Goal: Contribute content

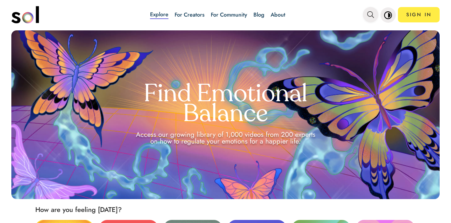
click at [372, 18] on span "main navigation" at bounding box center [370, 15] width 7 height 10
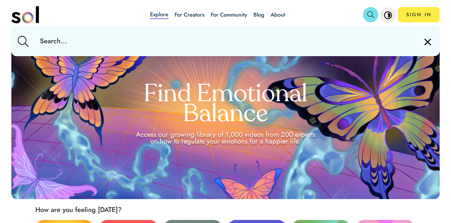
click at [341, 37] on input "text" at bounding box center [225, 40] width 380 height 31
type input "pleasure"
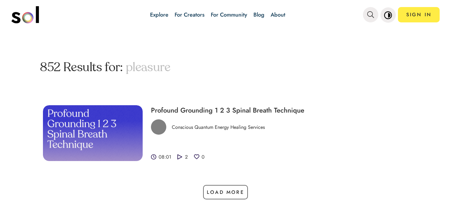
scroll to position [31, 0]
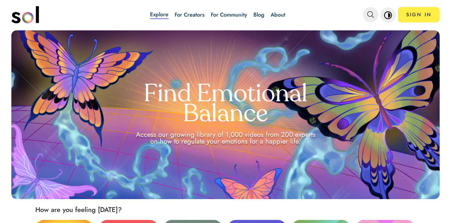
click at [257, 13] on link "Blog" at bounding box center [258, 15] width 11 height 8
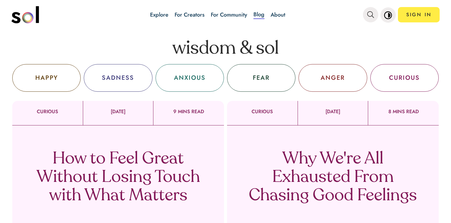
click at [358, 156] on p "Why We're All Exhausted From Chasing Good Feelings" at bounding box center [332, 177] width 181 height 55
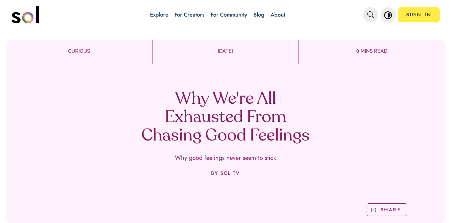
click at [208, 123] on h1 "Why We're All Exhausted From Chasing Good Feelings" at bounding box center [225, 117] width 181 height 55
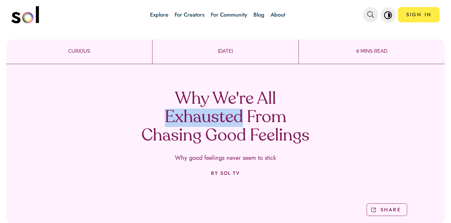
click at [208, 123] on h1 "Why We're All Exhausted From Chasing Good Feelings" at bounding box center [225, 117] width 181 height 55
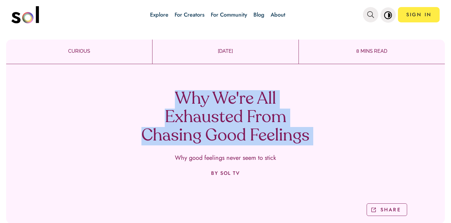
click at [208, 123] on h1 "Why We're All Exhausted From Chasing Good Feelings" at bounding box center [225, 117] width 181 height 55
copy h1 "Why We're All Exhausted From Chasing Good Feelings"
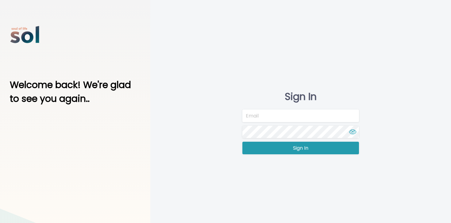
type input "[EMAIL_ADDRESS][DOMAIN_NAME]"
click at [268, 147] on button "Sign In" at bounding box center [300, 148] width 116 height 13
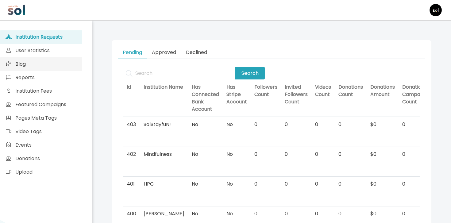
click at [43, 64] on link "Blog" at bounding box center [41, 63] width 82 height 13
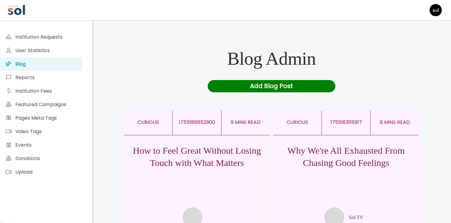
click at [339, 147] on p "Why We're All Exhausted From Chasing Good Feelings" at bounding box center [346, 156] width 146 height 25
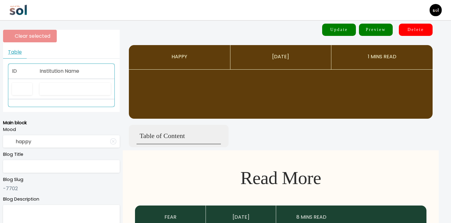
click at [74, 75] on th "Institution Name" at bounding box center [75, 71] width 78 height 15
click at [74, 87] on input "text" at bounding box center [75, 89] width 71 height 13
type input "So"
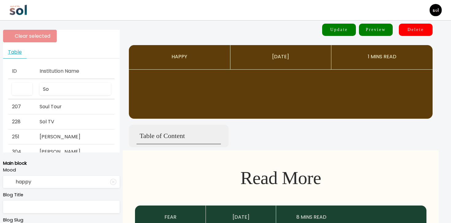
type input "curious"
type input "Why We're All Exhausted From Chasing Good Feelings"
type textarea "Why good feelings never seem to stick"
type input "Sol TV"
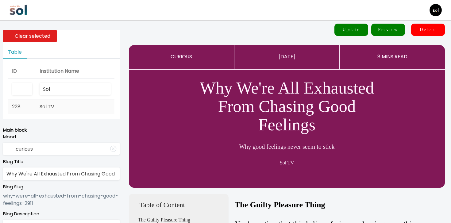
type input "Sol"
click at [52, 110] on span "Sol TV" at bounding box center [47, 106] width 15 height 7
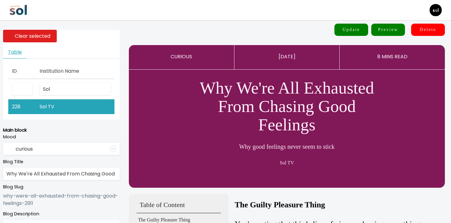
click at [53, 178] on input "Why We're All Exhausted From Chasing Good Feelings" at bounding box center [61, 173] width 116 height 13
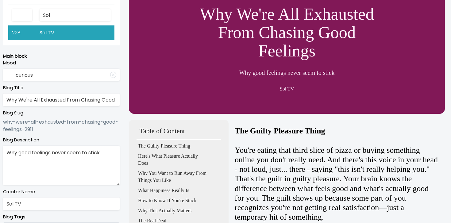
click at [81, 150] on textarea "Why good feelings never seem to stick" at bounding box center [61, 165] width 116 height 39
paste textarea "Let us explain why good feelings never seem to stick"
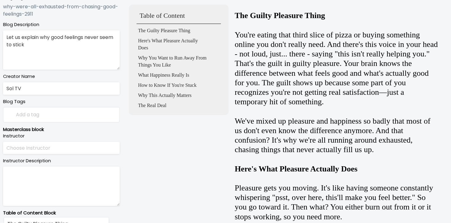
scroll to position [194, 0]
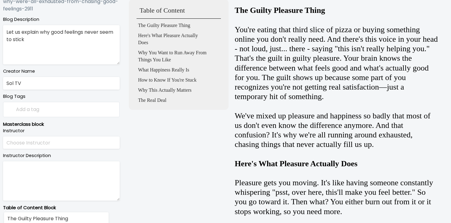
type textarea "Let us explain why good feelings never seem to stick"
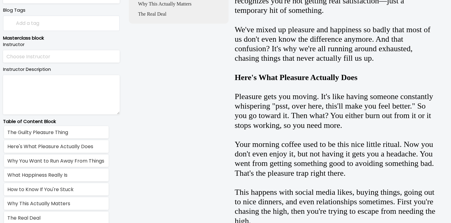
scroll to position [413, 0]
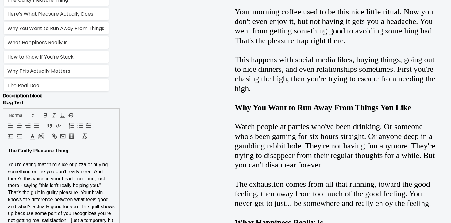
click at [61, 154] on h4 "The Guilty Pleasure Thing" at bounding box center [61, 150] width 107 height 7
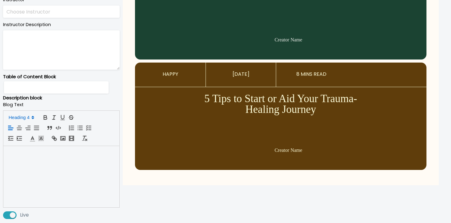
scroll to position [0, 0]
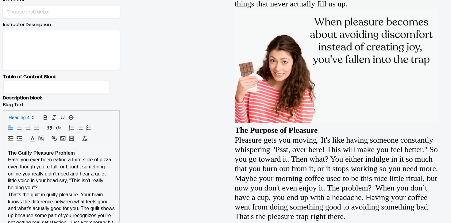
click at [86, 152] on p "The Guilty Pleasure Problem" at bounding box center [61, 153] width 107 height 7
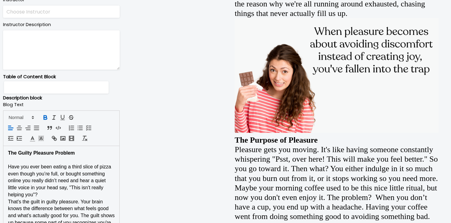
click at [63, 197] on p "Have you ever been eating a third slice of pizza even though you’re full, or bo…" at bounding box center [61, 180] width 107 height 35
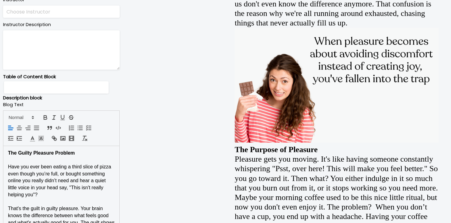
click at [51, 153] on strong "The Guilty Pleasure Problem" at bounding box center [41, 152] width 67 height 5
click at [29, 117] on span at bounding box center [21, 117] width 30 height 7
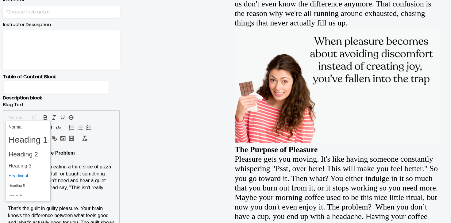
drag, startPoint x: 29, startPoint y: 165, endPoint x: 28, endPoint y: 174, distance: 9.4
click at [28, 174] on span at bounding box center [28, 161] width 45 height 80
click at [28, 174] on span at bounding box center [28, 176] width 39 height 10
type input "The Guilty Pleasure Problem"
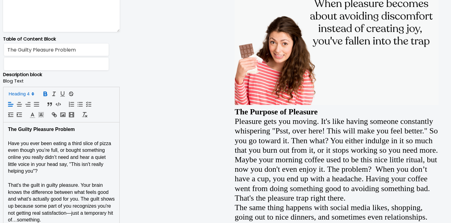
scroll to position [439, 0]
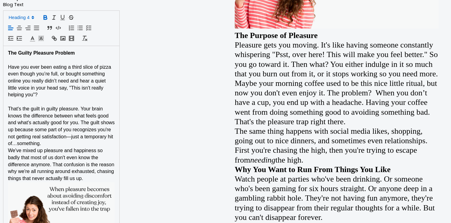
click at [57, 149] on span "We've mixed up pleasure and happiness so badly that most of us don't even know …" at bounding box center [62, 164] width 108 height 33
click at [57, 143] on p "That's the guilt in guilty pleasure. Your brain knows the difference between wh…" at bounding box center [61, 126] width 107 height 42
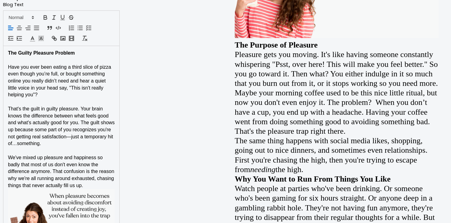
click at [92, 187] on p "We've mixed up pleasure and happiness so badly that most of us don't even know …" at bounding box center [61, 171] width 107 height 35
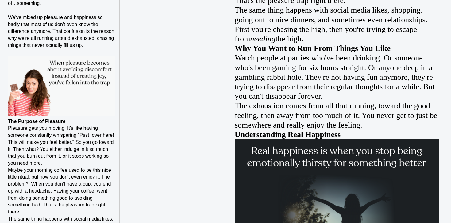
scroll to position [582, 0]
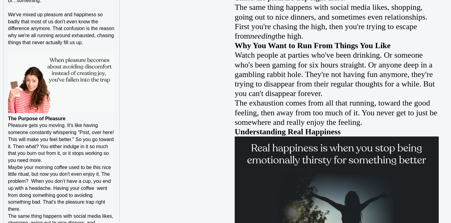
click at [82, 116] on p "The Purpose of Pleasure" at bounding box center [61, 118] width 107 height 7
click at [10, 119] on strong "The Purpose of Pleasure" at bounding box center [37, 118] width 58 height 5
click at [8, 119] on strong "The Purpose of Pleasure" at bounding box center [37, 118] width 58 height 5
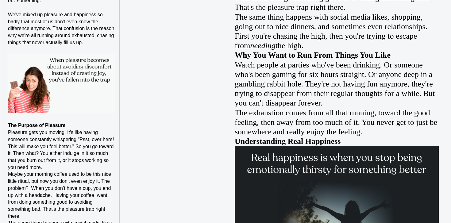
click at [91, 126] on p "﻿ The Purpose of Pleasure" at bounding box center [61, 125] width 107 height 7
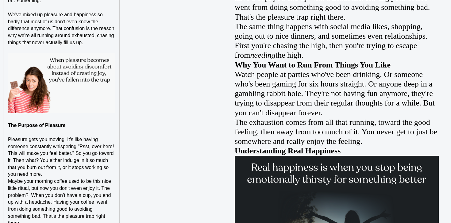
click at [57, 124] on strong "The Purpose of Pleasure" at bounding box center [37, 125] width 58 height 5
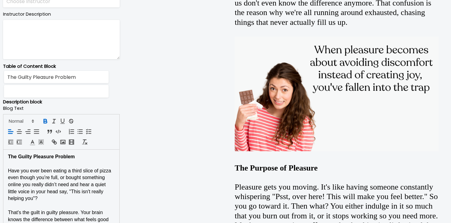
scroll to position [315, 0]
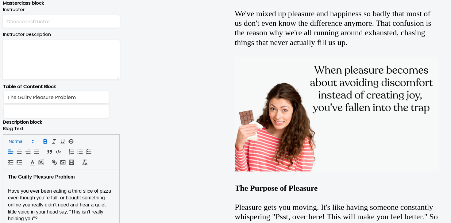
click at [29, 140] on span at bounding box center [21, 141] width 30 height 7
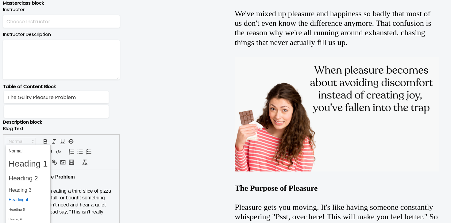
click at [22, 201] on span at bounding box center [28, 200] width 39 height 10
type input "The Purpose of Pleasure"
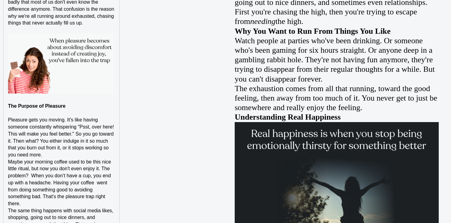
scroll to position [634, 0]
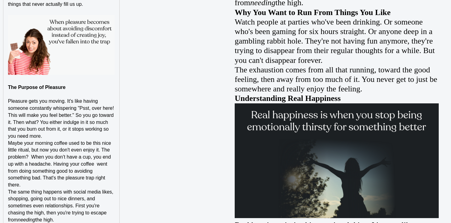
click at [72, 135] on p "Pleasure gets you moving. It's like having someone constantly whispering "Psst,…" at bounding box center [61, 119] width 107 height 42
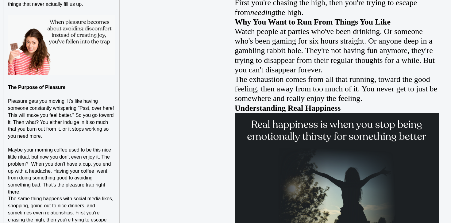
click at [46, 186] on span "Maybe your morning coffee used to be this nice little ritual, but now you don't…" at bounding box center [60, 170] width 104 height 47
click at [44, 191] on p "Maybe your morning coffee used to be this nice little ritual, but now you don't…" at bounding box center [61, 171] width 107 height 49
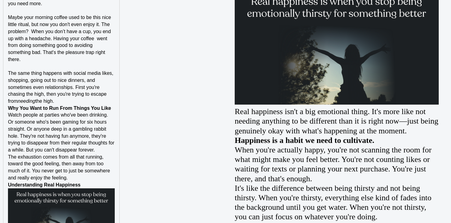
scroll to position [770, 0]
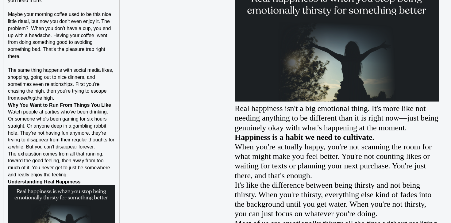
click at [70, 98] on p "The same thing happens with social media likes, shopping, going out to nice din…" at bounding box center [61, 84] width 107 height 35
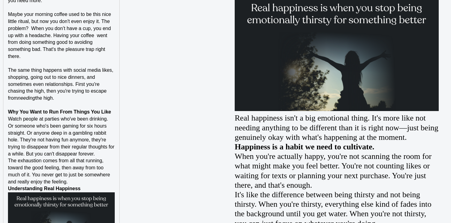
click at [115, 110] on div "The Guilty Pleasure Problem Have you ever been eating a third slice of pizza ev…" at bounding box center [61, 203] width 116 height 946
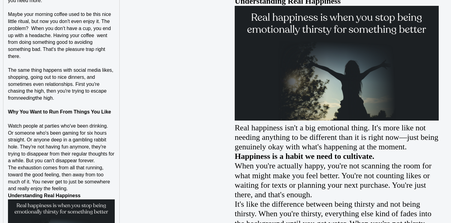
click at [103, 164] on p "The exhaustion comes from all that running, toward the good feeling, then away …" at bounding box center [61, 178] width 107 height 28
click at [103, 161] on p "Watch people at parties who've been drinking. Or someone who's been gaming for …" at bounding box center [61, 144] width 107 height 42
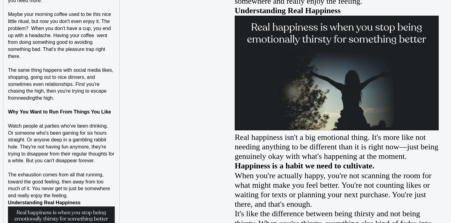
click at [89, 197] on p "The exhaustion comes from all that running, toward the good feeling, then away …" at bounding box center [61, 185] width 107 height 28
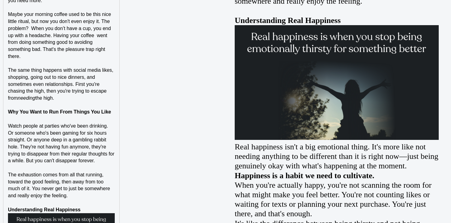
click at [86, 210] on p "Understanding Real Happiness" at bounding box center [61, 209] width 107 height 7
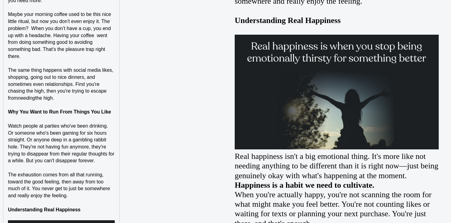
click at [101, 111] on strong "Why You Want to Run From Things You Like" at bounding box center [59, 111] width 103 height 5
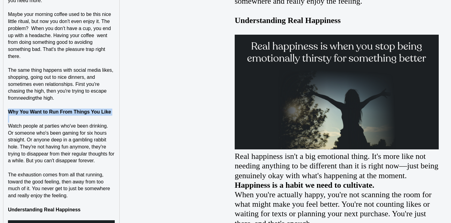
click at [101, 111] on strong "Why You Want to Run From Things You Like" at bounding box center [59, 111] width 103 height 5
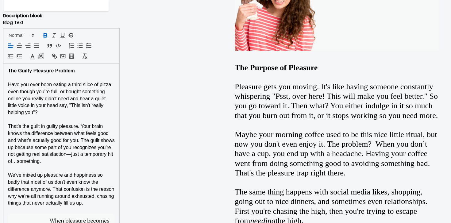
scroll to position [408, 0]
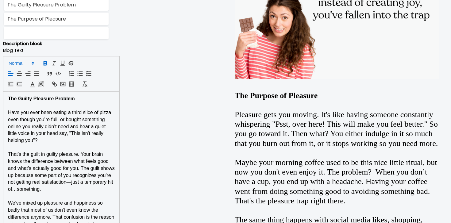
click at [25, 65] on span at bounding box center [21, 62] width 30 height 7
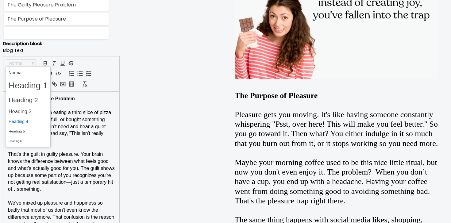
click at [26, 118] on span at bounding box center [28, 122] width 39 height 10
type input "Why You Want to Run From Things You Like"
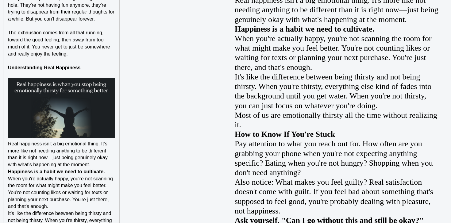
scroll to position [936, 0]
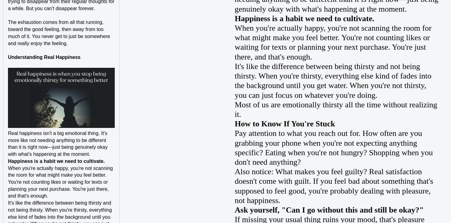
click at [63, 51] on p at bounding box center [61, 50] width 107 height 7
click at [62, 58] on strong "Understanding Real Happiness" at bounding box center [44, 57] width 73 height 5
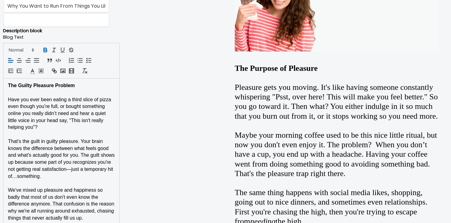
scroll to position [434, 0]
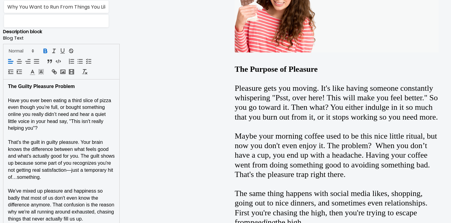
click at [36, 53] on div at bounding box center [61, 62] width 116 height 36
click at [35, 53] on icon at bounding box center [33, 51] width 6 height 6
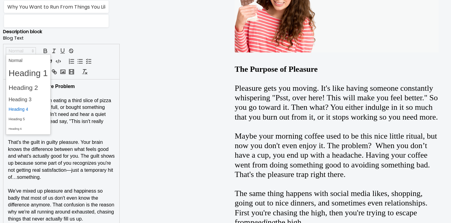
click at [32, 109] on span at bounding box center [28, 110] width 39 height 10
type input "Understanding Real Happiness"
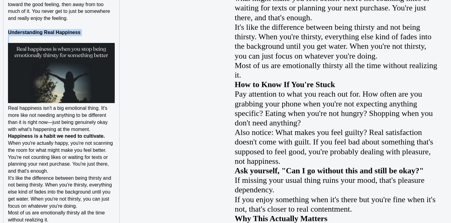
scroll to position [1015, 0]
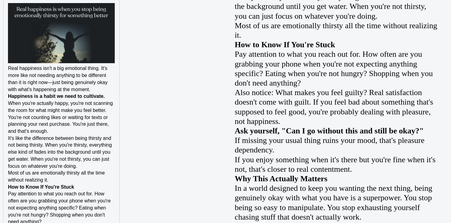
click at [6, 67] on div "The Guilty Pleasure Problem Have you ever been eating a third slice of pizza ev…" at bounding box center [61, 0] width 116 height 974
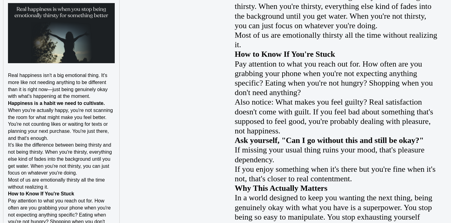
click at [95, 97] on p "﻿ Real happiness isn't a big emotional thing. It's more like not needing anythi…" at bounding box center [61, 86] width 107 height 28
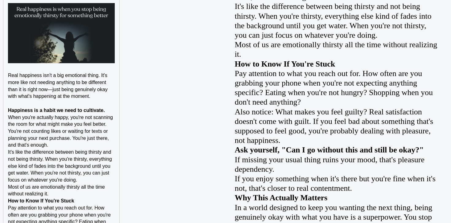
click at [114, 108] on p "Happiness is a habit we need to cultivate." at bounding box center [61, 110] width 107 height 7
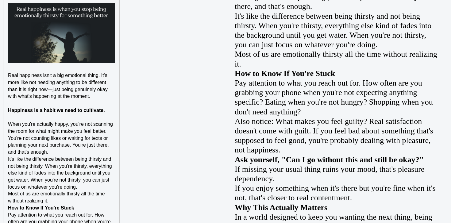
click at [86, 150] on p "When you're actually happy, you're not scanning the room for what might make yo…" at bounding box center [61, 138] width 107 height 35
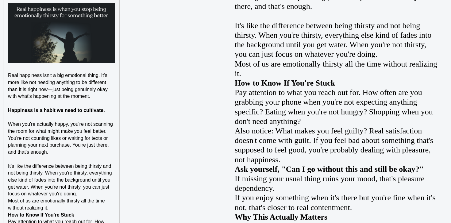
click at [82, 191] on p "It's like the difference between being thirsty and not being thirsty. When you'…" at bounding box center [61, 180] width 107 height 35
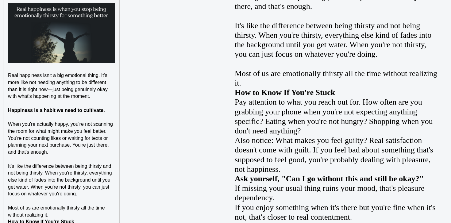
click at [69, 216] on p "Most of us are emotionally thirsty all the time without realizing it." at bounding box center [61, 211] width 107 height 14
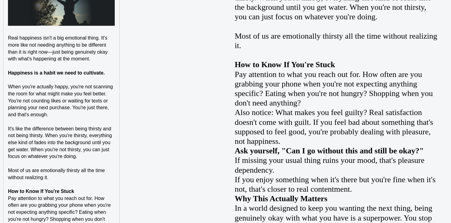
scroll to position [1096, 0]
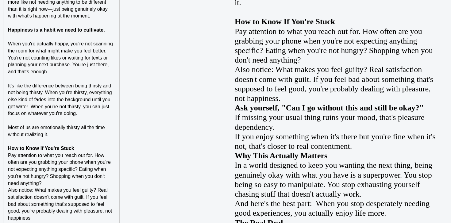
click at [91, 149] on p "How to Know If You're Stuck" at bounding box center [61, 148] width 107 height 7
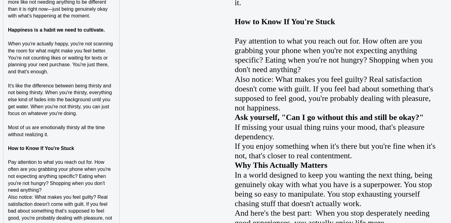
click at [72, 188] on p "Pay attention to what you reach out for. How often are you grabbing your phone …" at bounding box center [61, 176] width 107 height 35
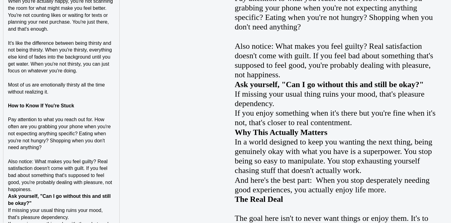
scroll to position [1164, 0]
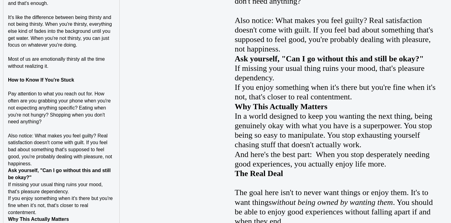
click at [75, 161] on p "Also notice: What makes you feel guilty? Real satisfaction doesn't come with gu…" at bounding box center [61, 149] width 107 height 35
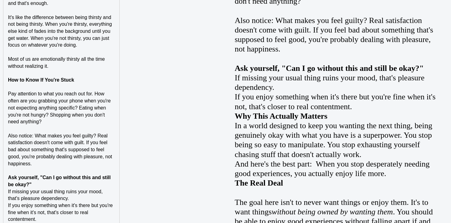
click at [65, 181] on p "Ask yourself, "Can I go without this and still be okay?"" at bounding box center [61, 181] width 107 height 14
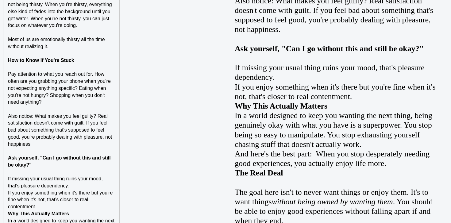
scroll to position [1187, 0]
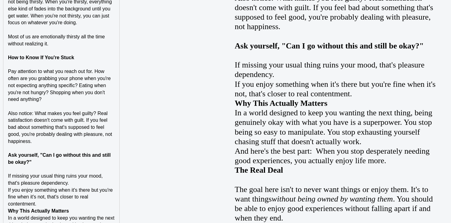
click at [62, 203] on p "If you enjoy something when it's there but you're fine when it's not, that's cl…" at bounding box center [61, 197] width 107 height 21
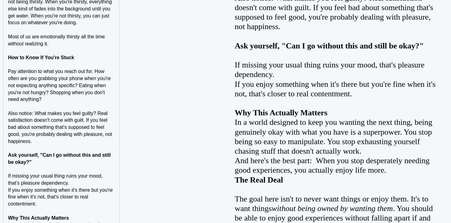
click at [47, 59] on strong "How to Know If You're Stuck" at bounding box center [41, 57] width 66 height 5
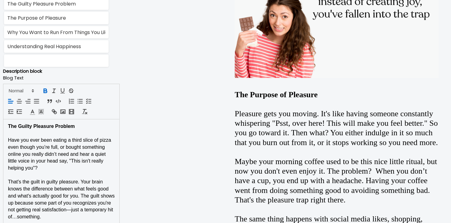
scroll to position [409, 0]
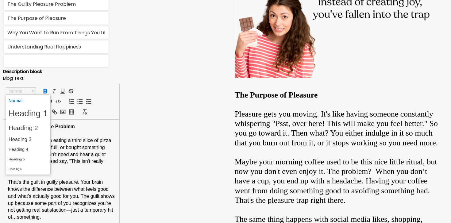
click at [21, 93] on span at bounding box center [21, 90] width 30 height 7
click at [21, 149] on span at bounding box center [28, 150] width 39 height 10
type input "How to Know If You're Stuck"
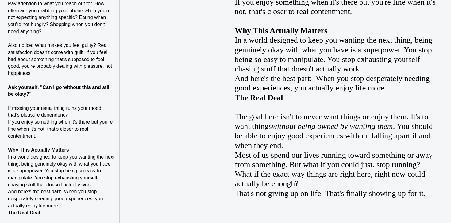
scroll to position [1280, 0]
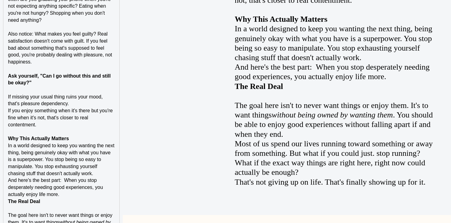
click at [52, 78] on strong "Ask yourself, "Can I go without this and still be okay?"" at bounding box center [60, 79] width 104 height 12
click at [48, 136] on strong "Why This Actually Matters" at bounding box center [38, 138] width 61 height 5
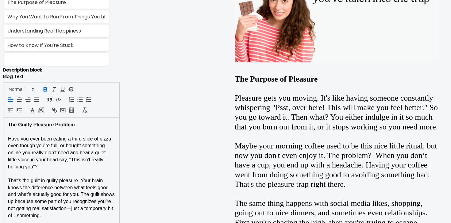
scroll to position [398, 0]
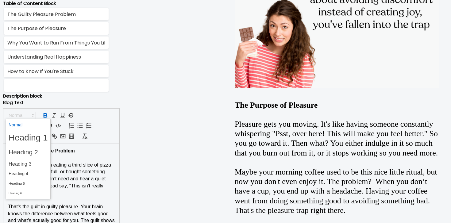
click at [27, 114] on span at bounding box center [21, 115] width 30 height 7
click at [23, 177] on span at bounding box center [28, 174] width 39 height 10
type input "Why This Actually Matters"
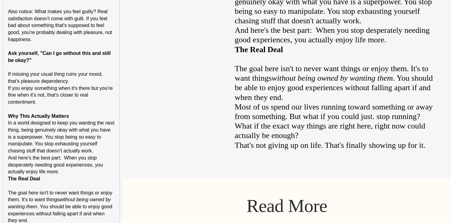
scroll to position [1366, 0]
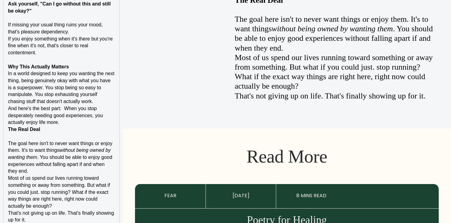
click at [93, 66] on h4 "Why This Actually Matters" at bounding box center [61, 66] width 107 height 7
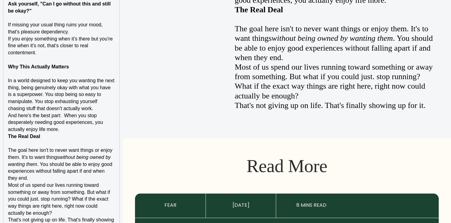
click at [81, 129] on p "And here's the best part: When you stop desperately needing good experiences, y…" at bounding box center [61, 122] width 107 height 21
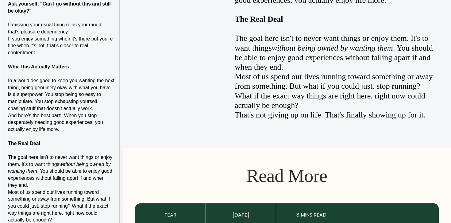
click at [107, 111] on p "In a world designed to keep you wanting the next thing, being genuinely okay wi…" at bounding box center [61, 94] width 107 height 35
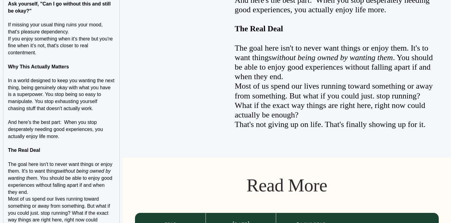
click at [58, 192] on p "The goal here isn't to never want things or enjoy them. It's to want things wit…" at bounding box center [61, 178] width 107 height 35
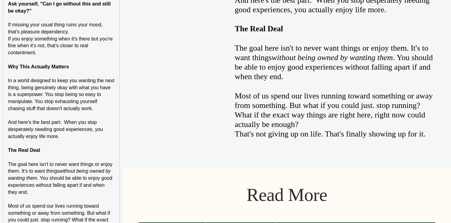
scroll to position [1447, 0]
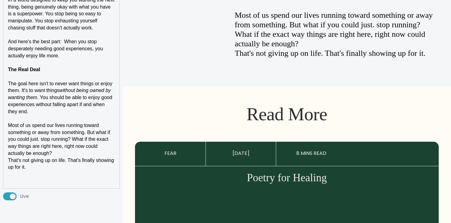
click at [62, 152] on p "Most of us spend our lives running toward something or away from something. But…" at bounding box center [61, 139] width 107 height 35
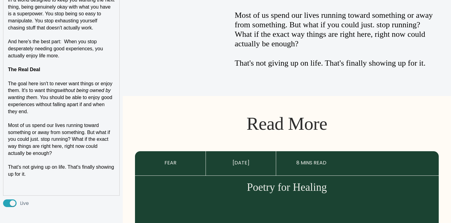
click at [34, 70] on strong "The Real Deal" at bounding box center [24, 69] width 32 height 5
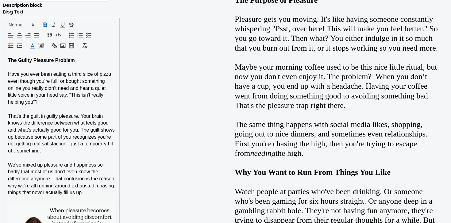
scroll to position [493, 0]
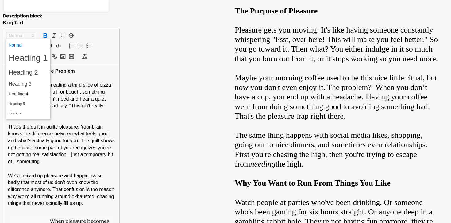
click at [25, 35] on span at bounding box center [21, 35] width 30 height 7
click at [21, 96] on span at bounding box center [28, 94] width 39 height 10
type input "The Real Deal"
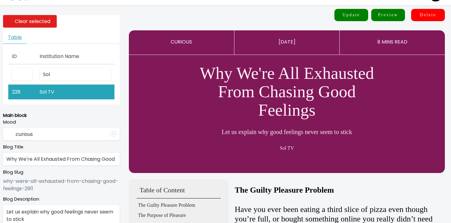
scroll to position [0, 0]
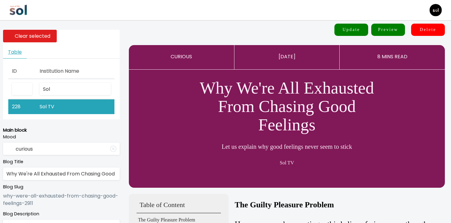
click at [357, 26] on button "Update" at bounding box center [351, 30] width 34 height 12
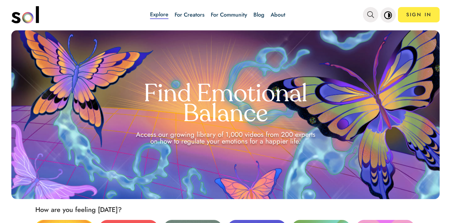
click at [257, 17] on link "Blog" at bounding box center [258, 15] width 11 height 8
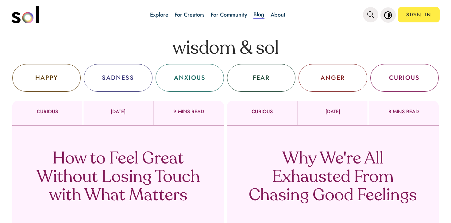
click at [302, 165] on p "Why We're All Exhausted From Chasing Good Feelings" at bounding box center [332, 177] width 181 height 55
